Goal: Check status: Check status

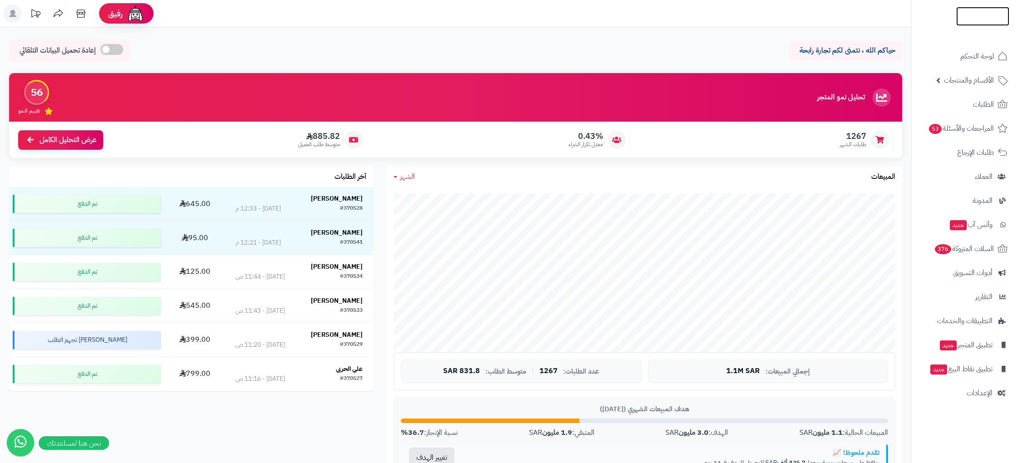
click at [973, 23] on img at bounding box center [982, 32] width 53 height 19
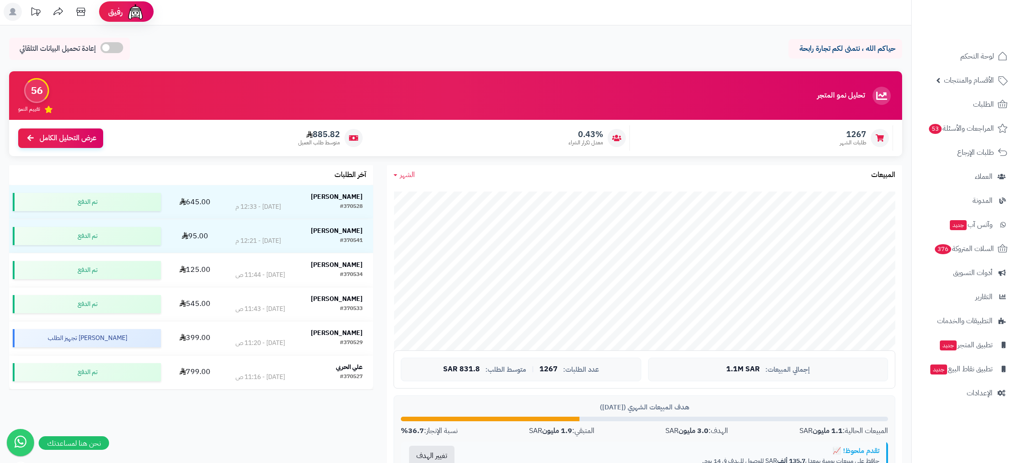
click at [345, 174] on h3 "آخر الطلبات" at bounding box center [350, 175] width 32 height 8
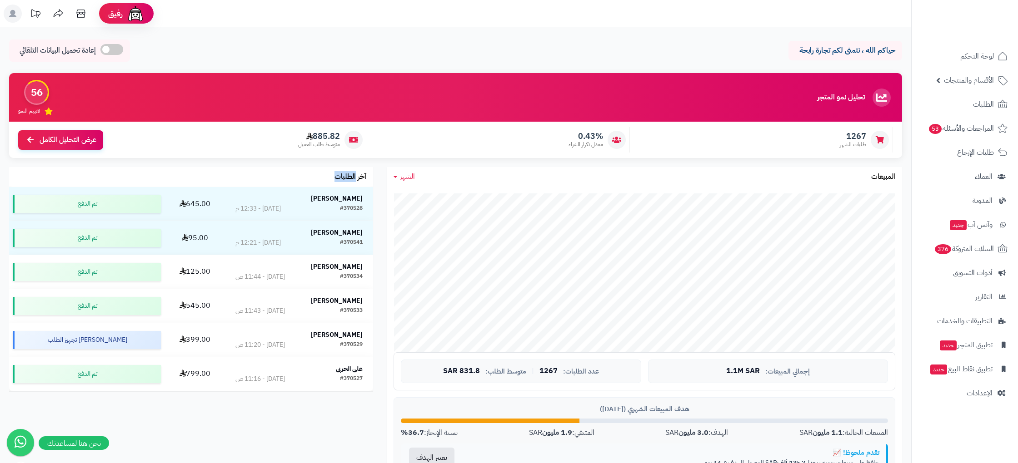
click at [345, 174] on h3 "آخر الطلبات" at bounding box center [350, 177] width 32 height 8
click at [360, 176] on h3 "آخر الطلبات" at bounding box center [350, 177] width 32 height 8
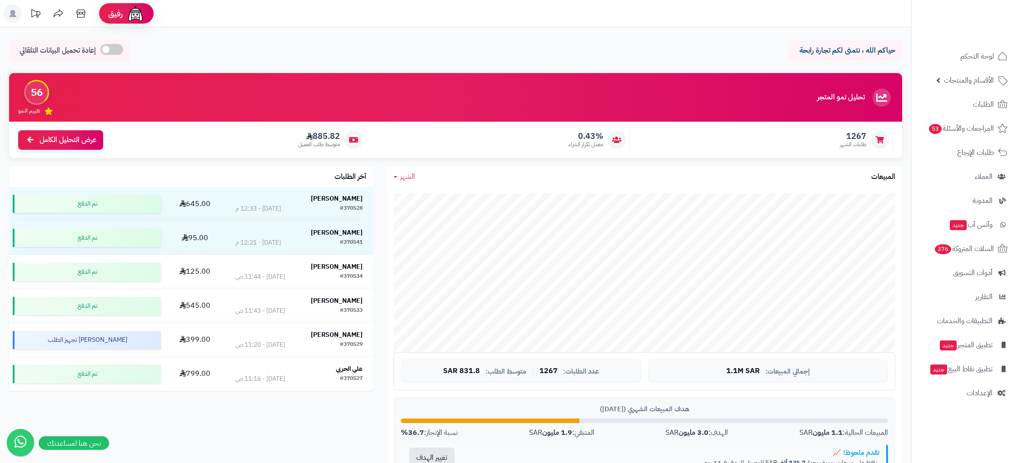
click at [366, 178] on div "آخر الطلبات" at bounding box center [191, 177] width 364 height 20
drag, startPoint x: 367, startPoint y: 175, endPoint x: 321, endPoint y: 175, distance: 45.9
click at [321, 175] on div "آخر الطلبات" at bounding box center [191, 177] width 364 height 20
